Goal: Navigation & Orientation: Find specific page/section

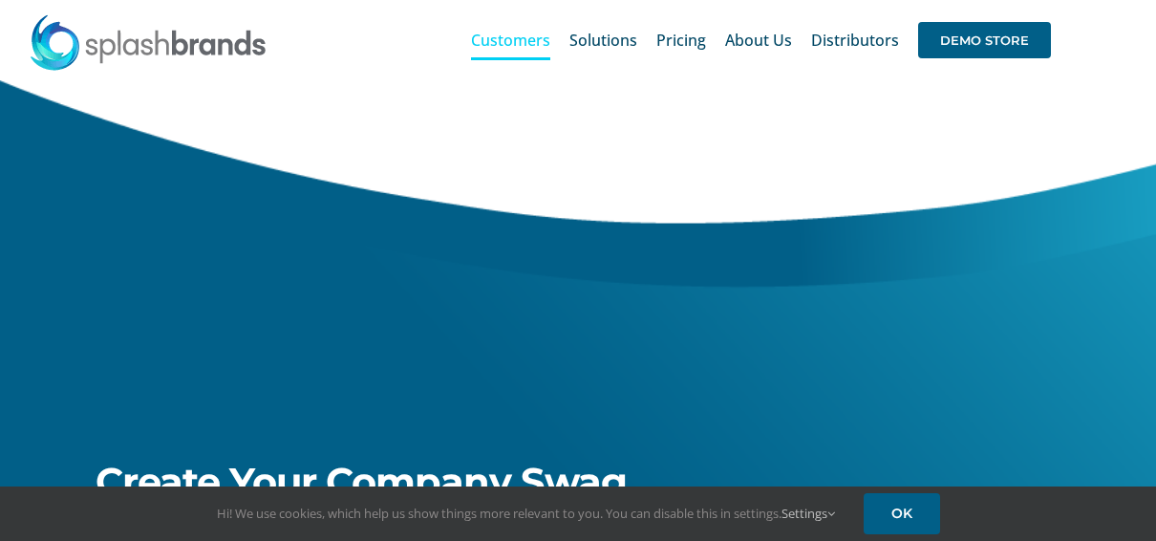
click at [510, 43] on span "Customers" at bounding box center [510, 39] width 79 height 15
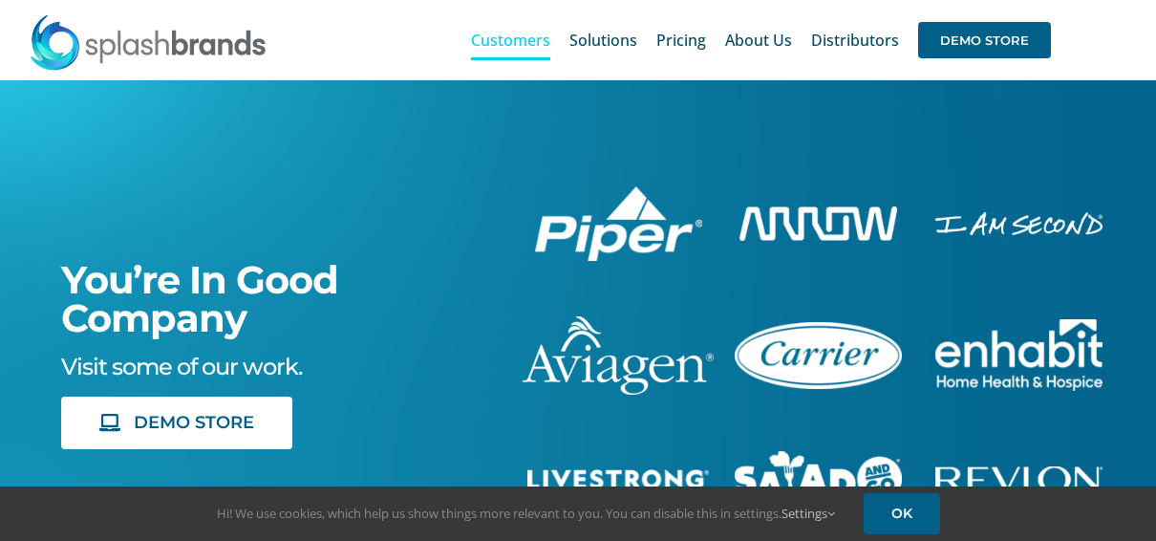
click at [516, 42] on span "Customers" at bounding box center [510, 39] width 79 height 15
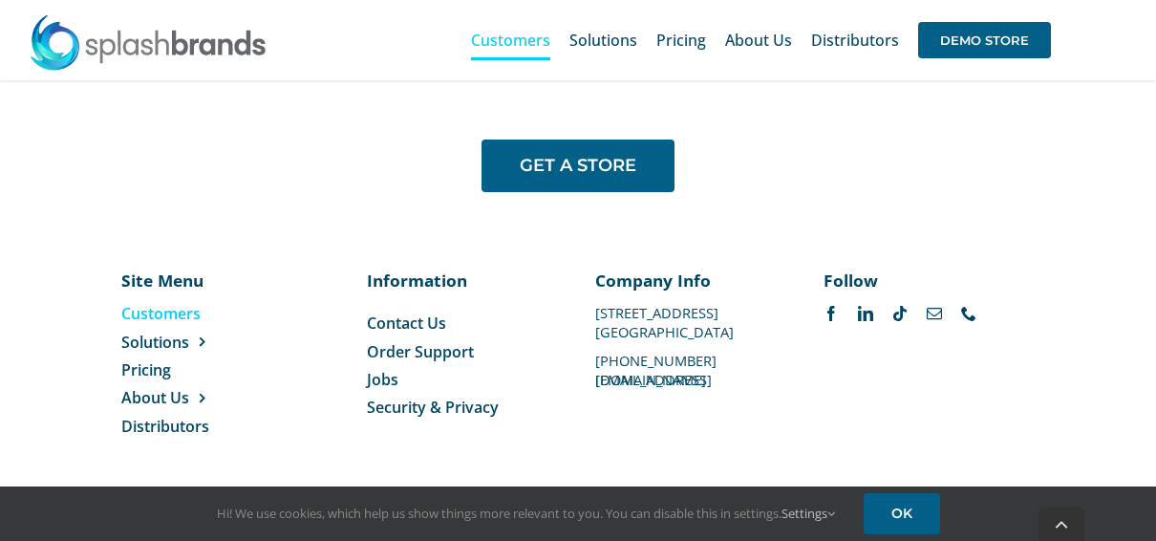
scroll to position [1617, 0]
